Goal: Task Accomplishment & Management: Use online tool/utility

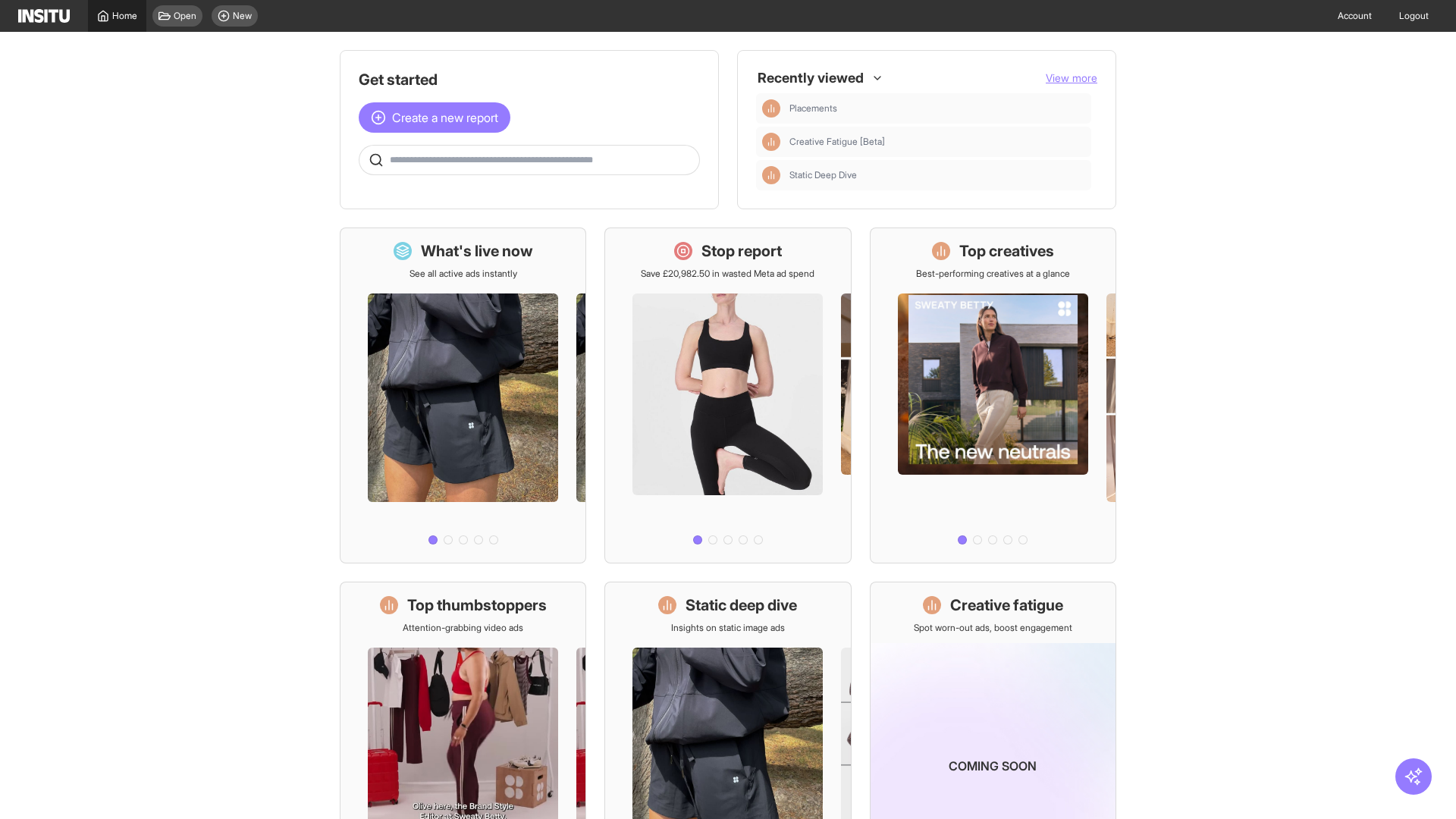
click at [117, 16] on span "Home" at bounding box center [125, 16] width 25 height 12
click at [438, 118] on span "Create a new report" at bounding box center [445, 118] width 106 height 18
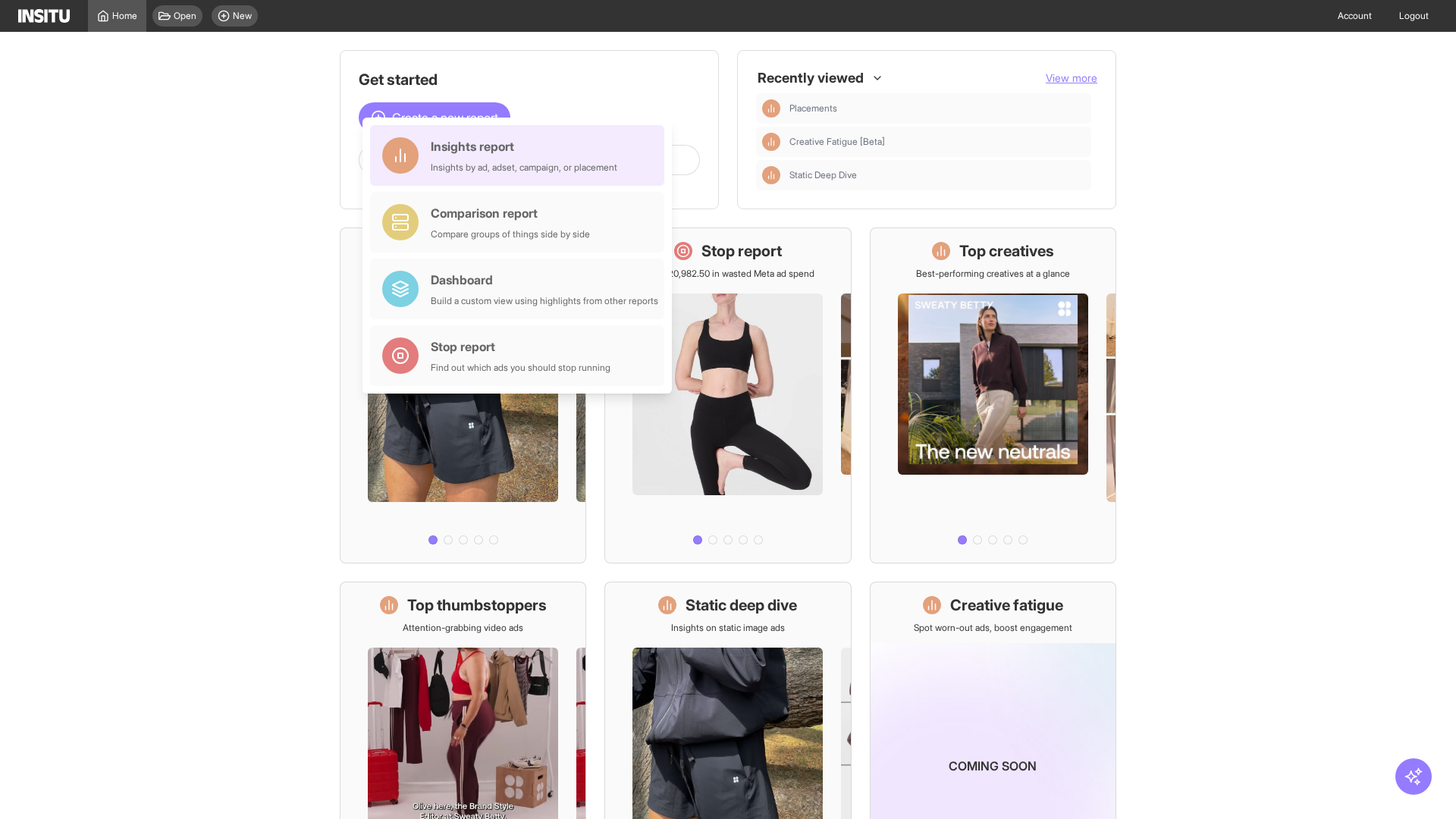
click at [521, 155] on div "Insights report Insights by ad, adset, campaign, or placement" at bounding box center [524, 155] width 186 height 36
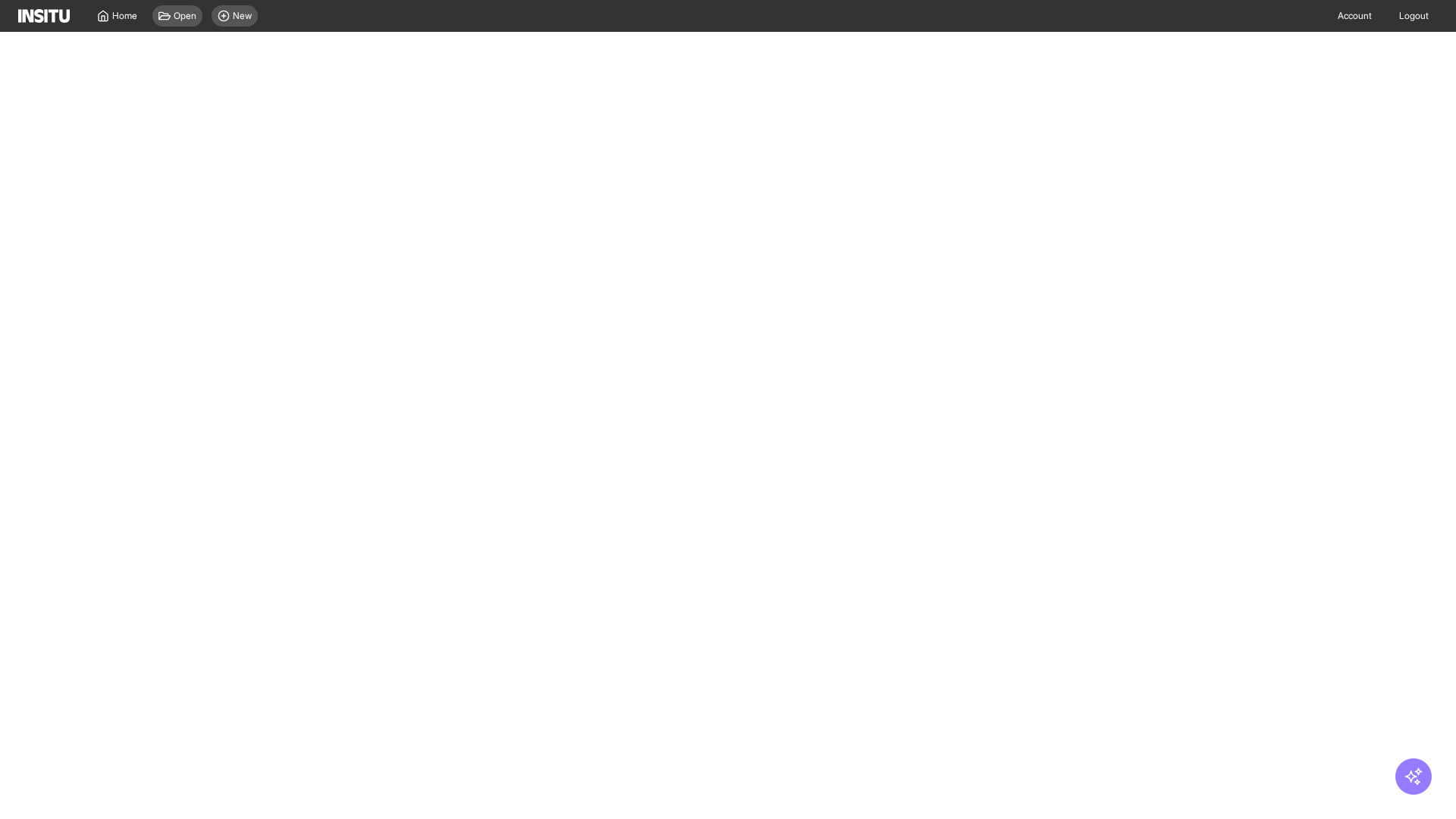
select select "**"
